Goal: Transaction & Acquisition: Purchase product/service

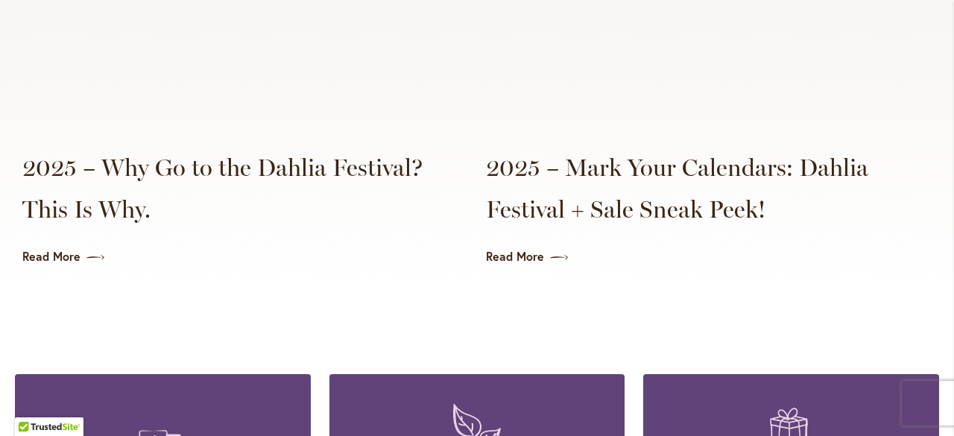
scroll to position [3665, 0]
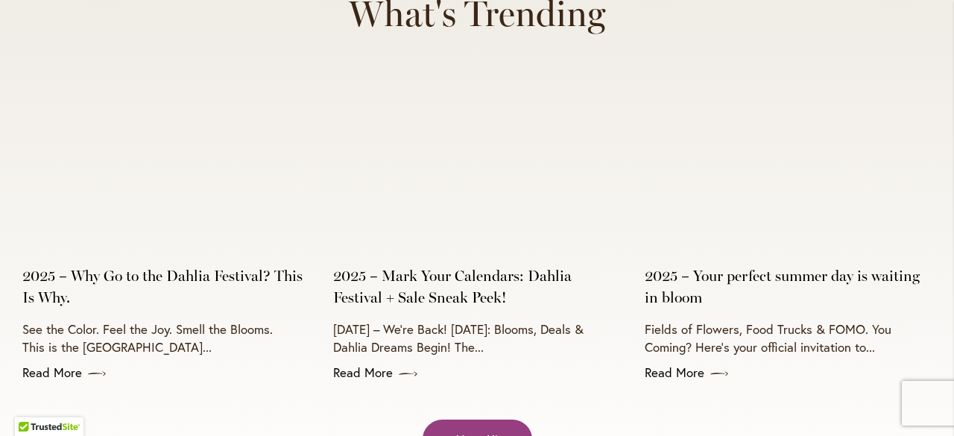
scroll to position [6218, 0]
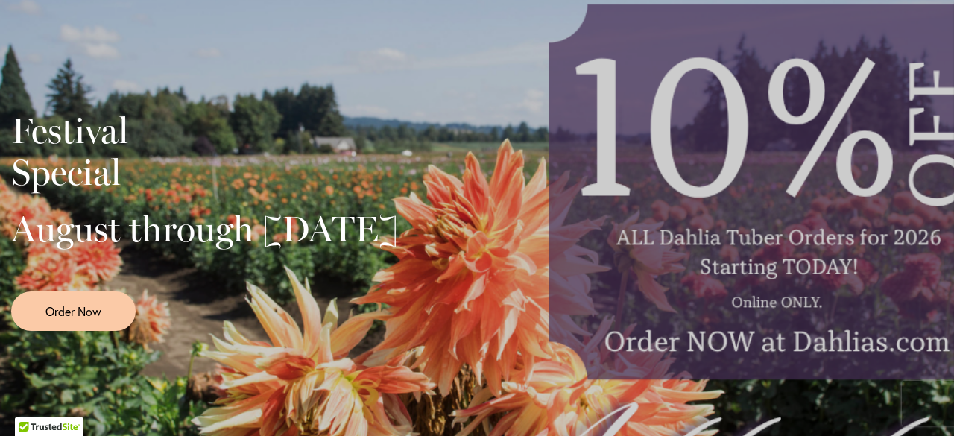
scroll to position [362, 0]
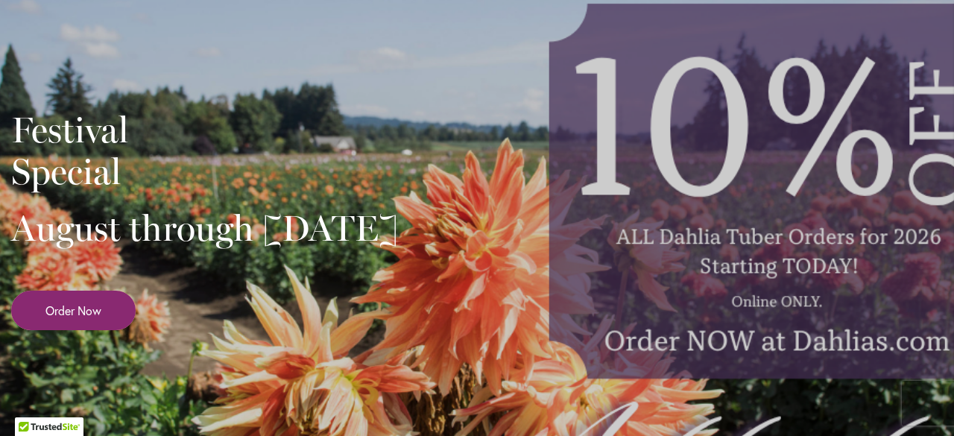
click at [85, 319] on span "Order Now" at bounding box center [73, 310] width 56 height 17
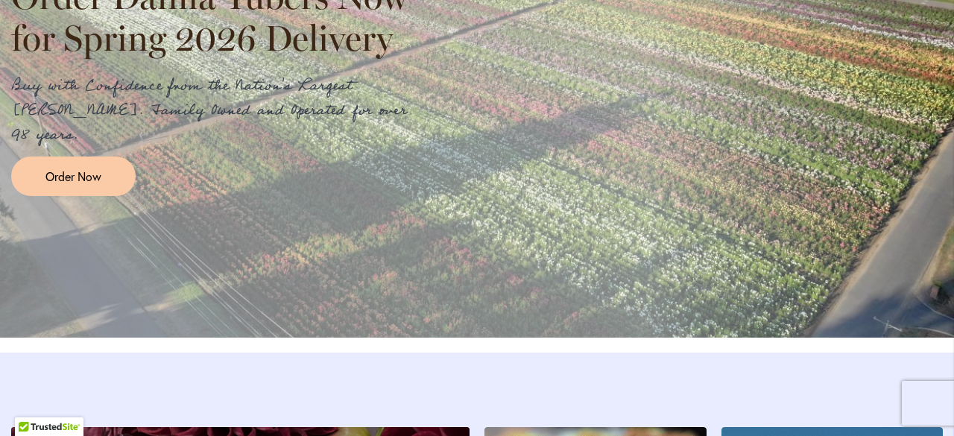
scroll to position [1853, 0]
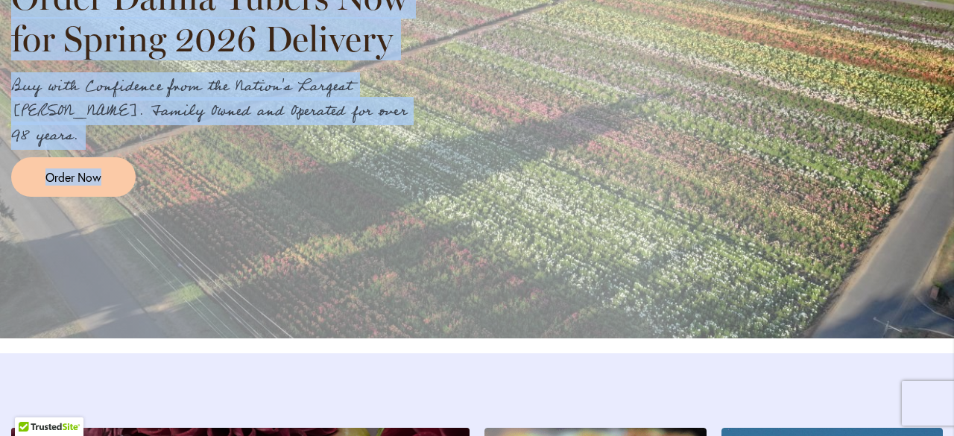
drag, startPoint x: 297, startPoint y: 191, endPoint x: 456, endPoint y: -65, distance: 300.9
click at [456, 0] on html "Skip to Accessibility Information The store will not work correctly in the case…" at bounding box center [477, 218] width 954 height 436
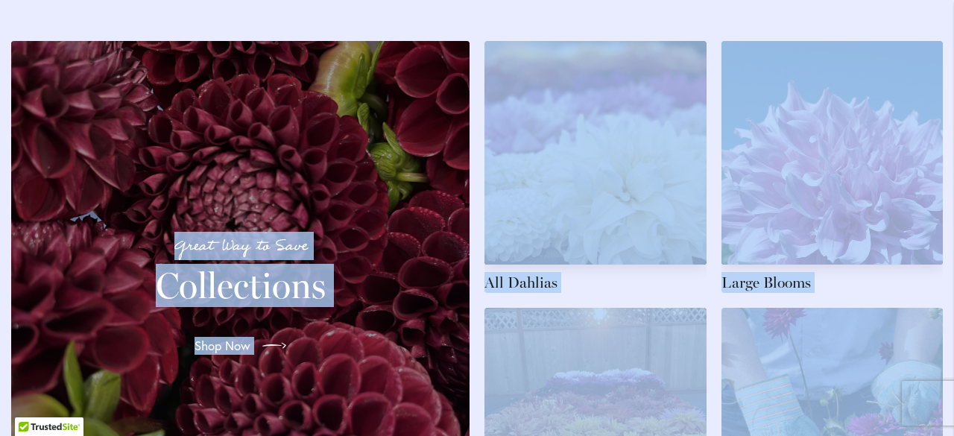
drag, startPoint x: 326, startPoint y: 256, endPoint x: 505, endPoint y: -65, distance: 367.6
click at [505, 0] on html "Skip to Accessibility Information The store will not work correctly in the case…" at bounding box center [477, 218] width 954 height 436
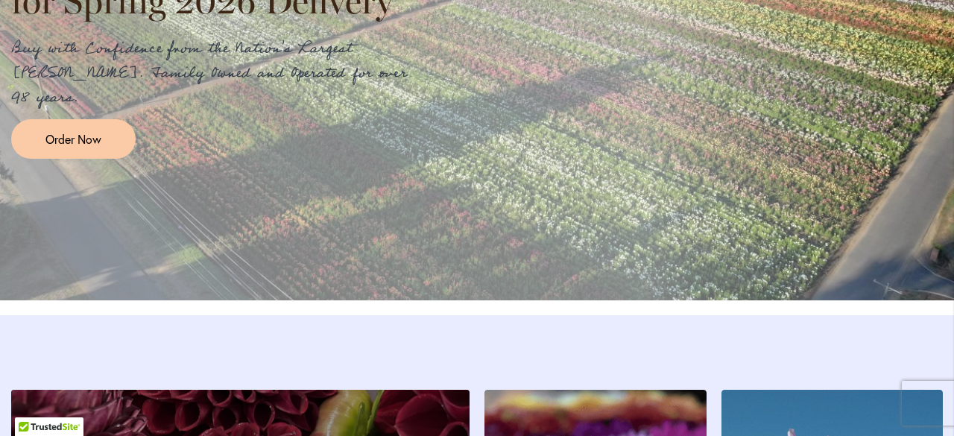
drag, startPoint x: 565, startPoint y: 309, endPoint x: 338, endPoint y: 256, distance: 233.4
click at [338, 256] on div "Nation's Largest & Leading Dahlia Grower Order Dahlia Tubers Now for Spring 202…" at bounding box center [477, 31] width 954 height 537
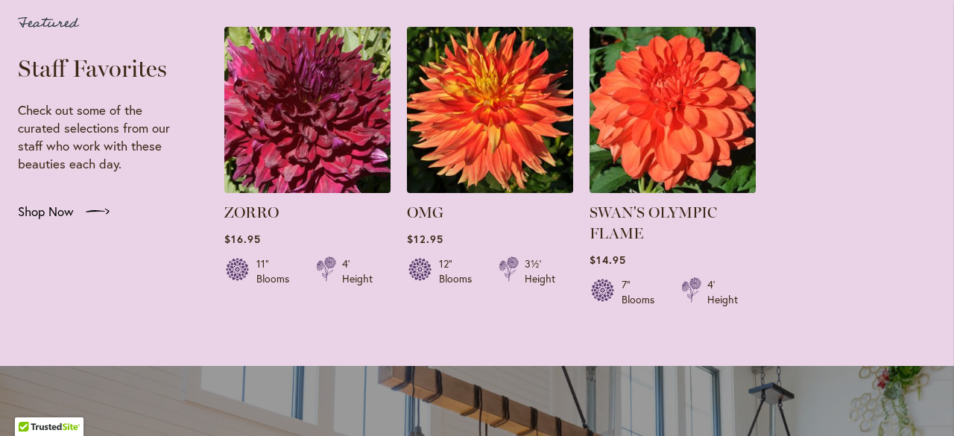
scroll to position [2950, 0]
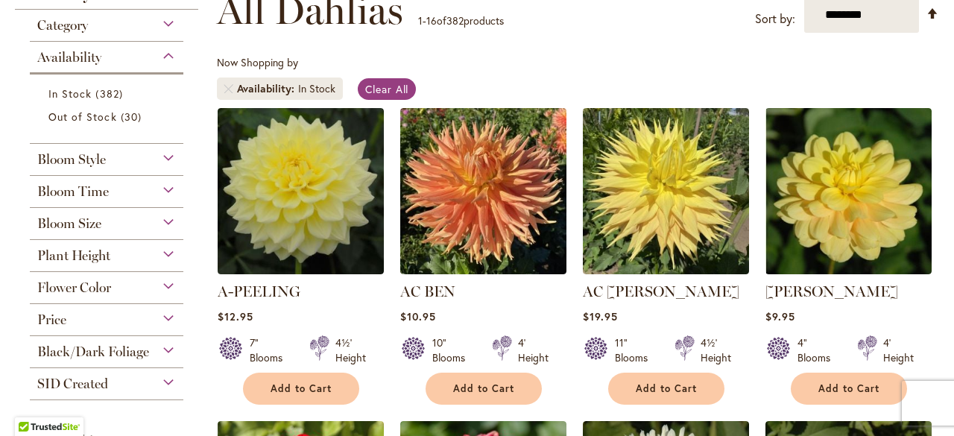
scroll to position [282, 0]
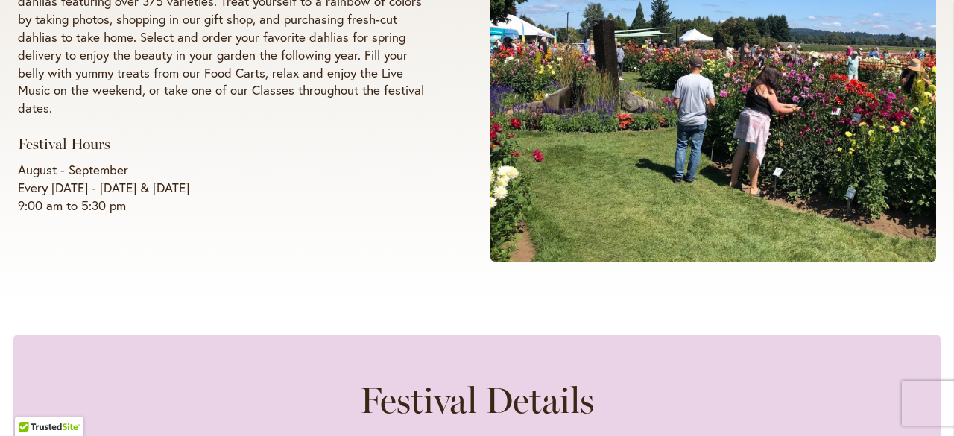
scroll to position [461, 0]
